Goal: Communication & Community: Answer question/provide support

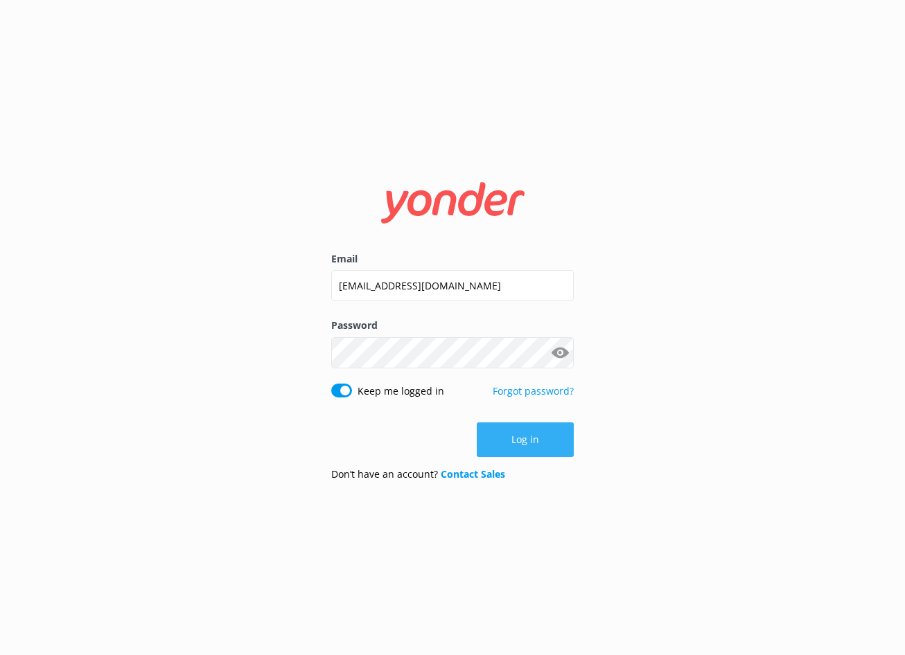
click at [505, 452] on button "Log in" at bounding box center [525, 440] width 97 height 35
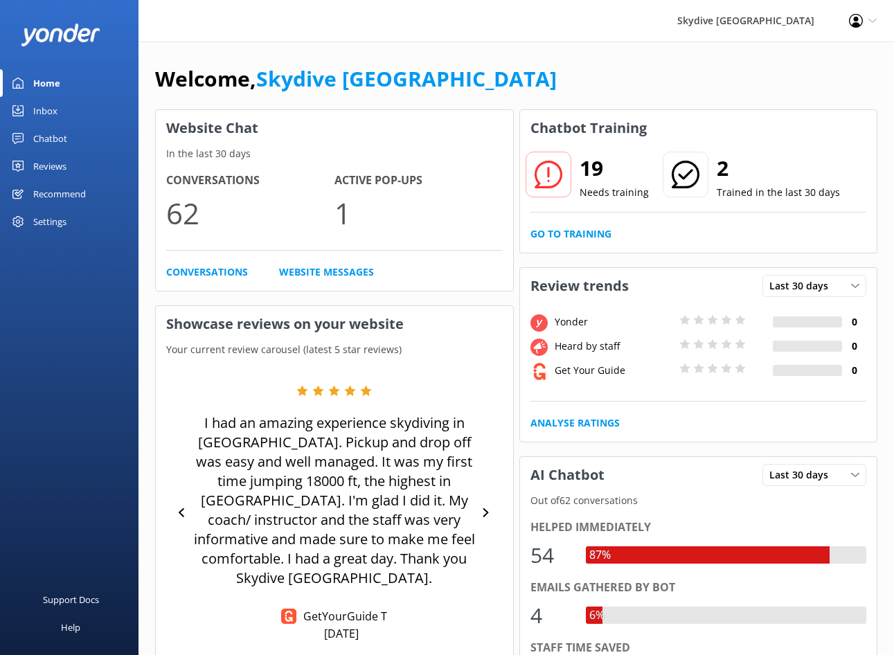
click at [60, 145] on div "Chatbot" at bounding box center [50, 139] width 34 height 28
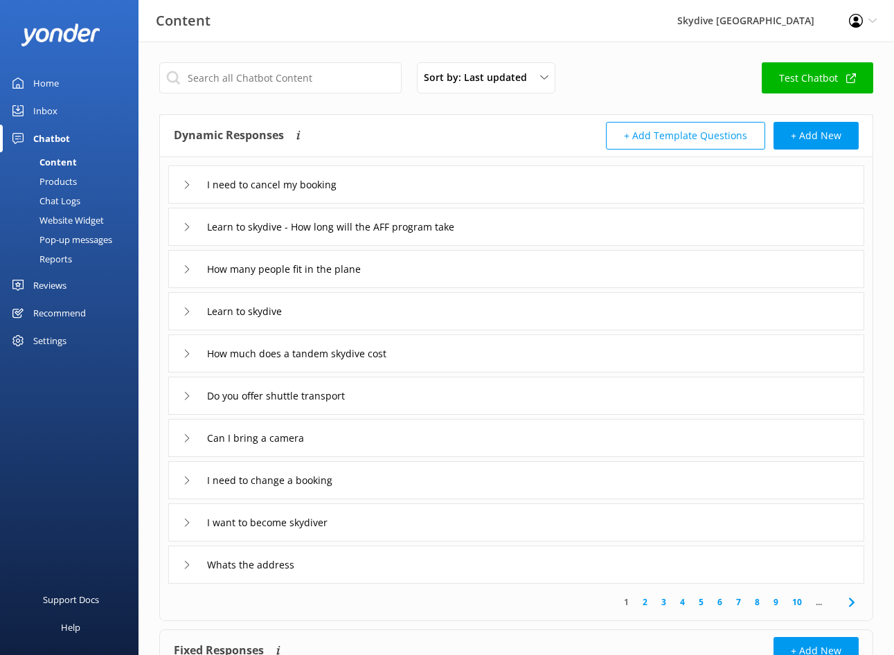
click at [57, 82] on div "Home" at bounding box center [46, 83] width 26 height 28
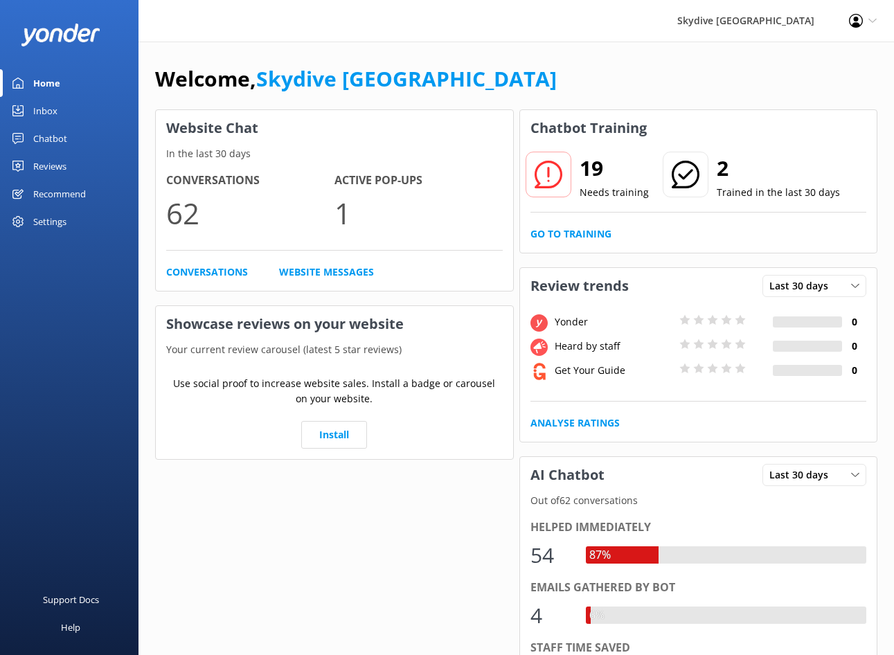
click at [47, 109] on div "Inbox" at bounding box center [45, 111] width 24 height 28
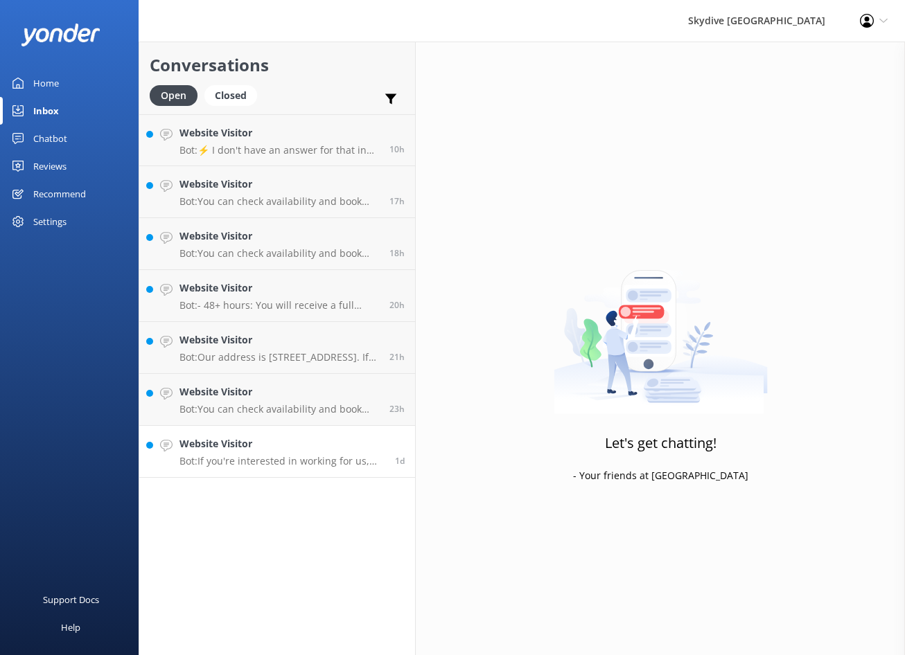
click at [339, 471] on link "Website Visitor Bot: If you're interested in working for us, please send your C…" at bounding box center [277, 452] width 276 height 52
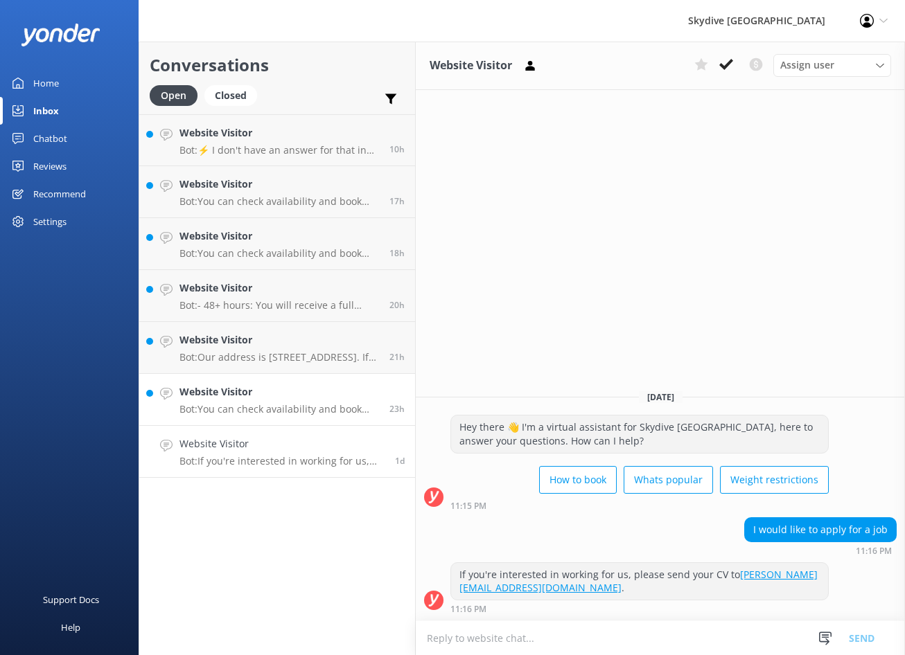
click at [247, 395] on h4 "Website Visitor" at bounding box center [279, 392] width 200 height 15
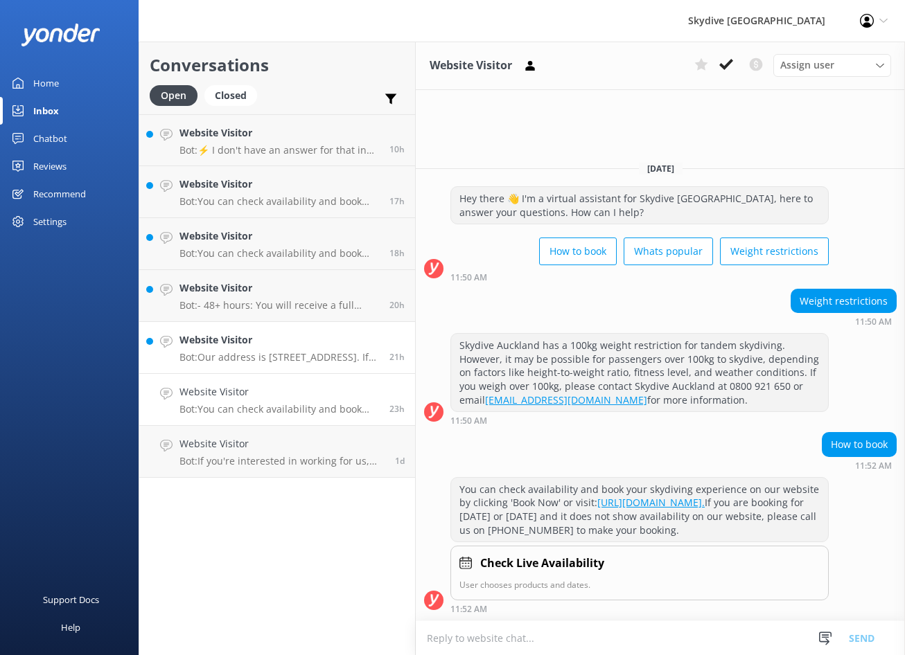
click at [284, 357] on p "Bot: Our address is [STREET_ADDRESS]. If using a GPS, ensure you specify Paraka…" at bounding box center [279, 357] width 200 height 12
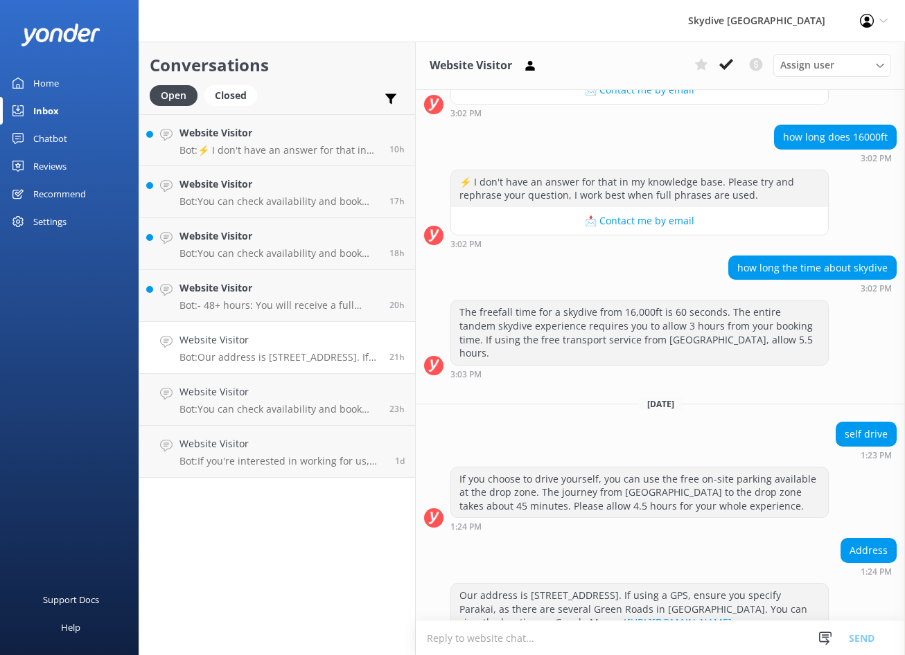
scroll to position [269, 0]
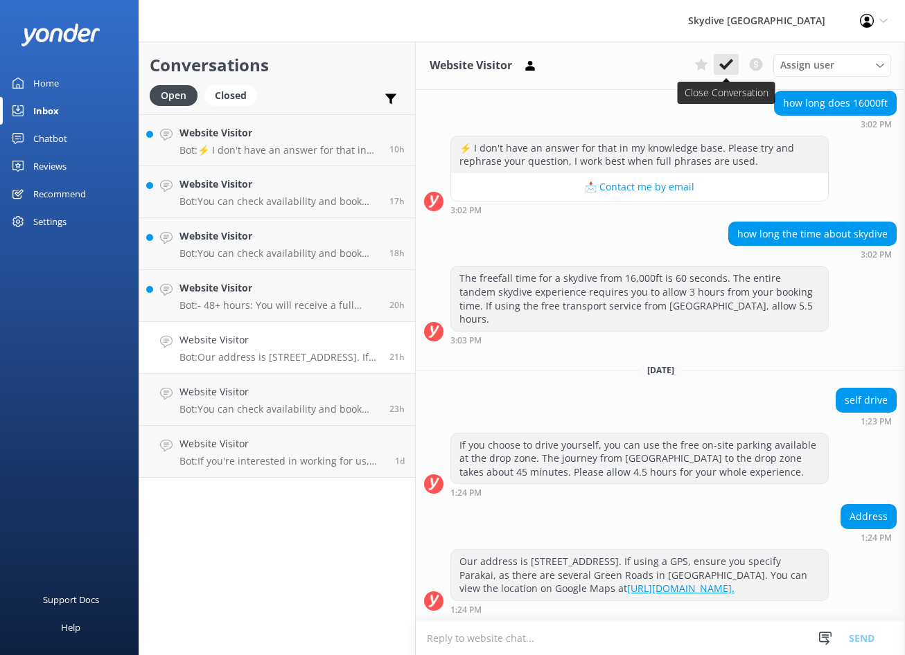
click at [723, 67] on use at bounding box center [726, 64] width 14 height 11
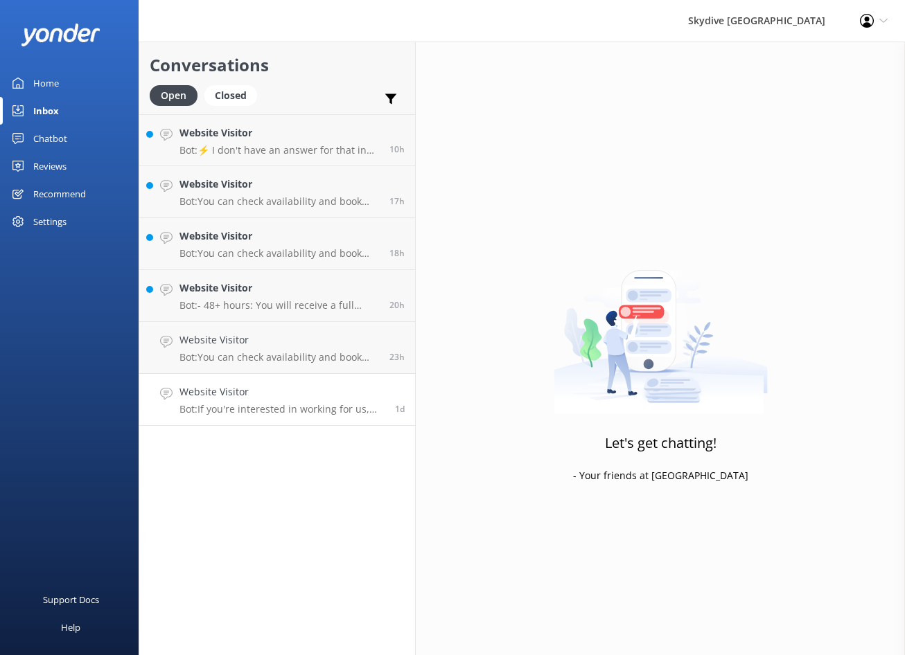
click at [348, 386] on h4 "Website Visitor" at bounding box center [281, 392] width 205 height 15
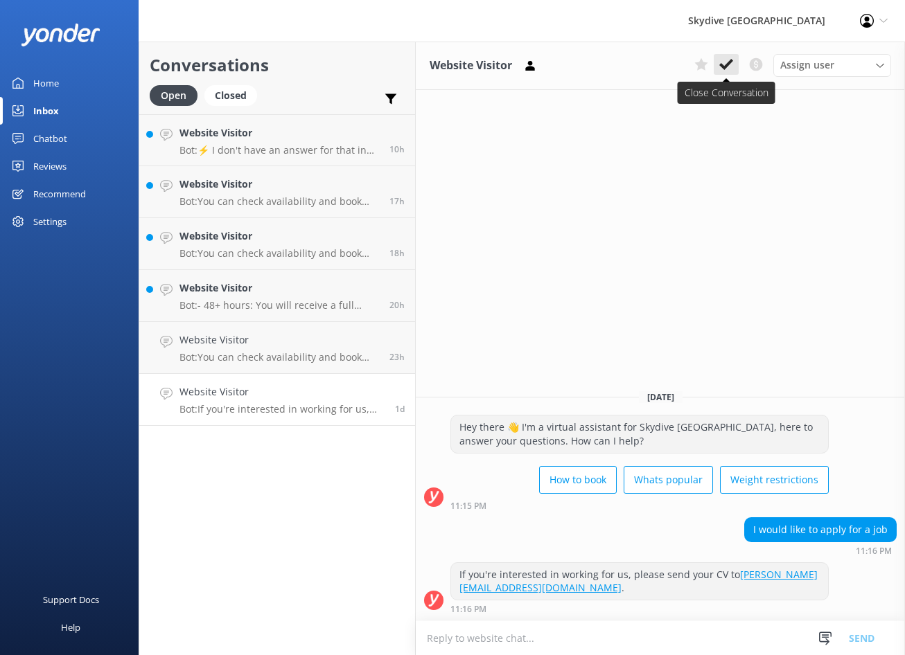
click at [713, 69] on div "Assign user [PERSON_NAME] [GEOGRAPHIC_DATA]" at bounding box center [790, 65] width 202 height 22
click at [721, 67] on icon at bounding box center [726, 65] width 14 height 14
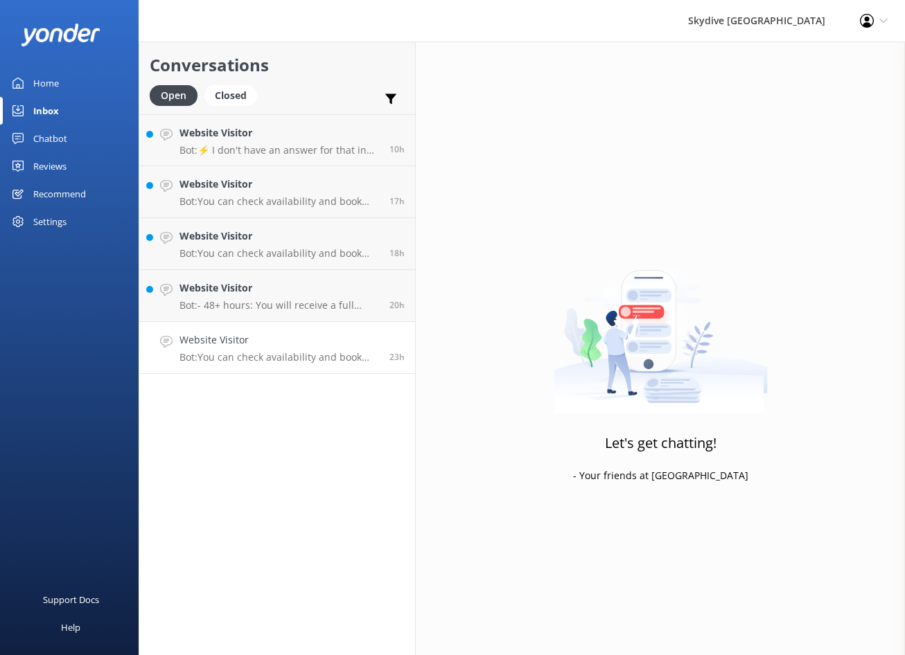
click at [257, 338] on h4 "Website Visitor" at bounding box center [279, 340] width 200 height 15
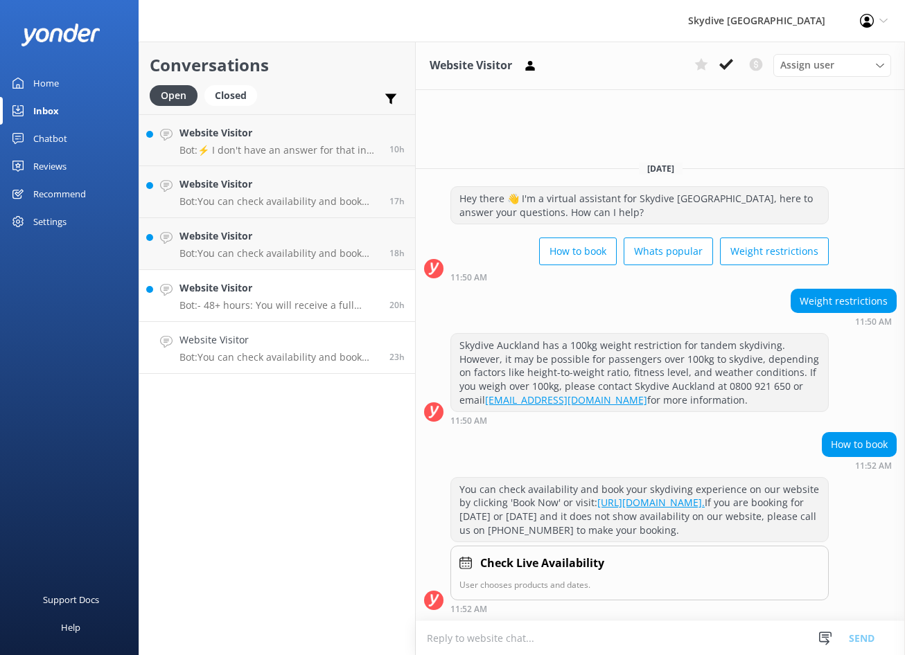
click at [359, 308] on p "Bot: - 48+ hours: You will receive a full refund. - 24-48 hours: You will recei…" at bounding box center [279, 305] width 200 height 12
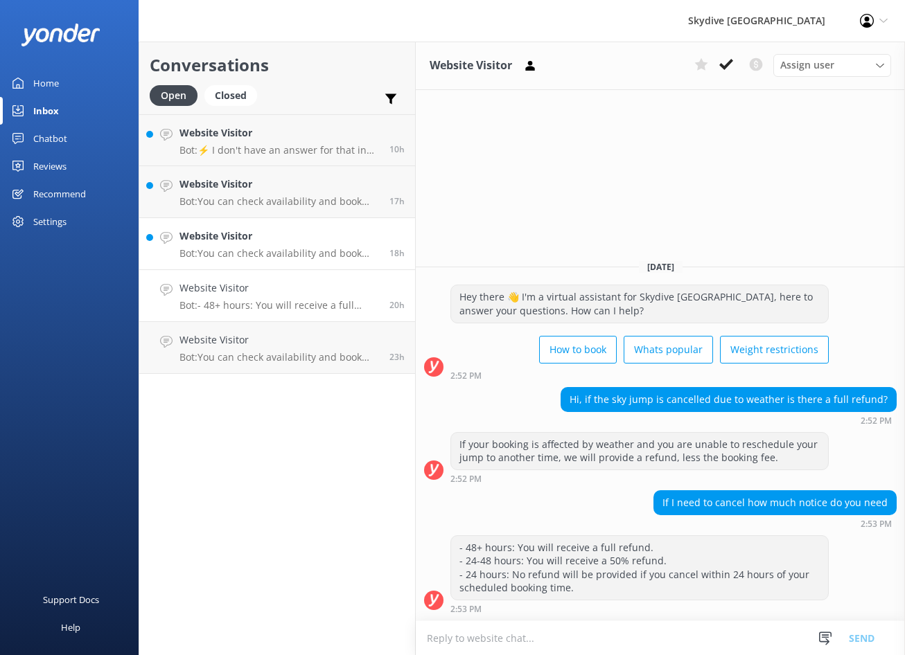
click at [335, 251] on p "Bot: You can check availability and book your skydiving experience on our websi…" at bounding box center [279, 253] width 200 height 12
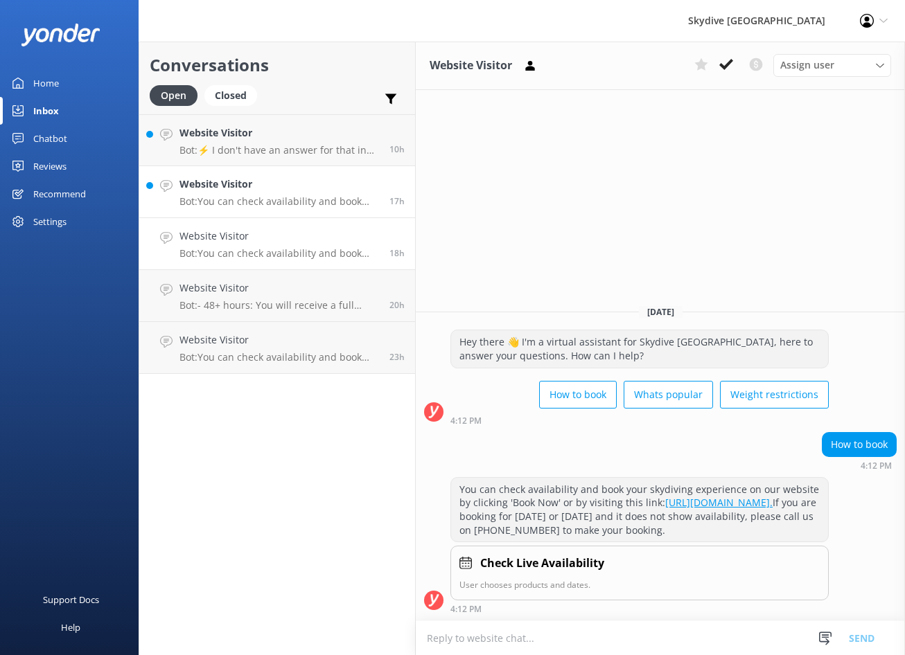
click at [332, 188] on h4 "Website Visitor" at bounding box center [279, 184] width 200 height 15
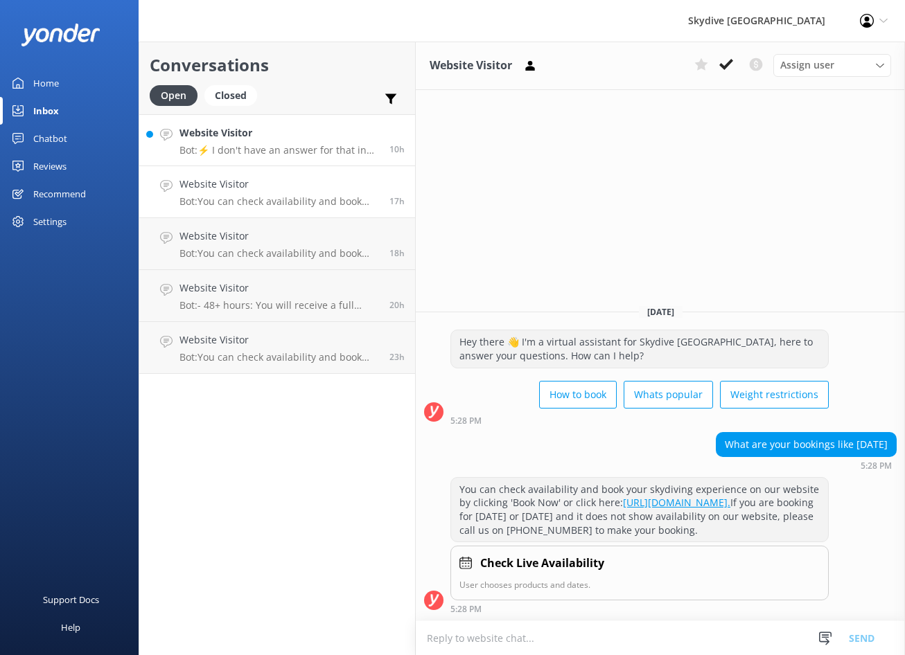
click at [346, 149] on p "Bot: ⚡ I don't have an answer for that in my knowledge base. Please try and rep…" at bounding box center [279, 150] width 200 height 12
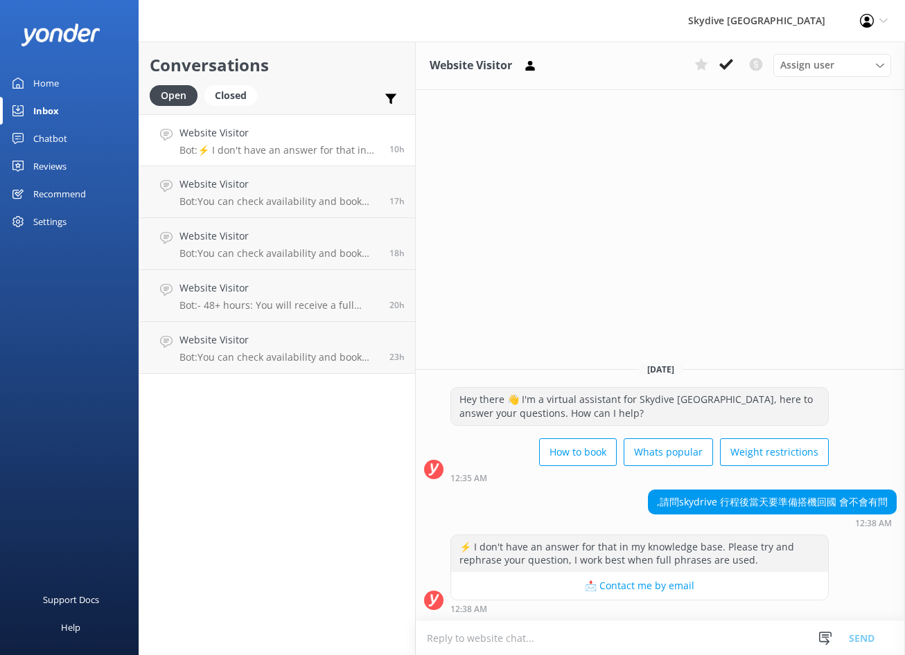
click at [667, 504] on div ",請問skydrive 行程後當天要準備搭機回國 會不會有問" at bounding box center [771, 503] width 247 height 24
drag, startPoint x: 659, startPoint y: 502, endPoint x: 891, endPoint y: 513, distance: 232.3
click at [891, 513] on div ",請問skydrive 行程後當天要準備搭機回國 會不會有問" at bounding box center [771, 503] width 247 height 24
copy div ",請問skydrive 行程後當天要準備搭機回國 會不會有問"
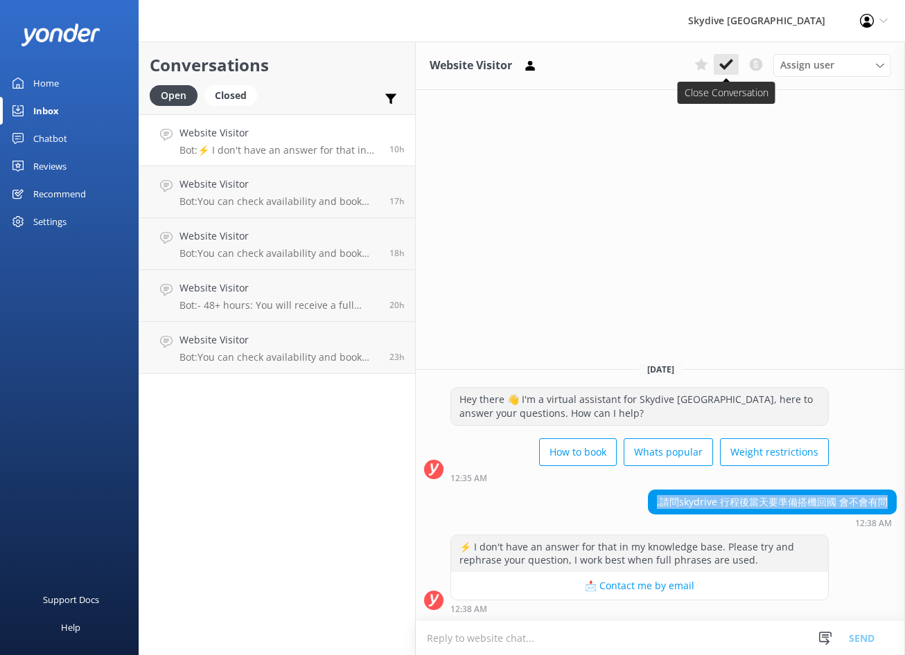
click at [730, 62] on use at bounding box center [726, 64] width 14 height 11
